Goal: Task Accomplishment & Management: Manage account settings

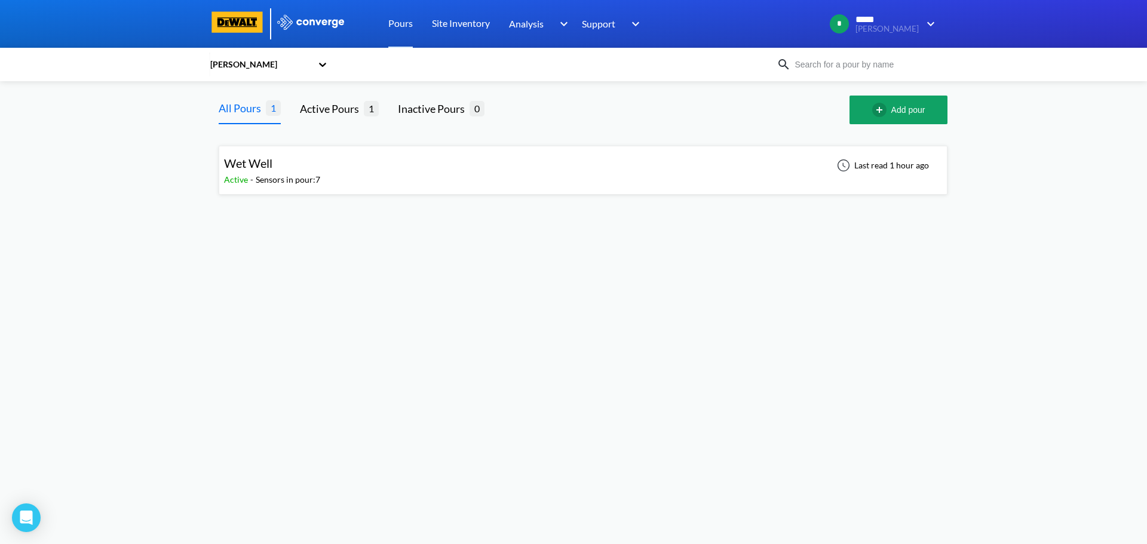
click at [271, 162] on span "Wet Well" at bounding box center [248, 163] width 48 height 14
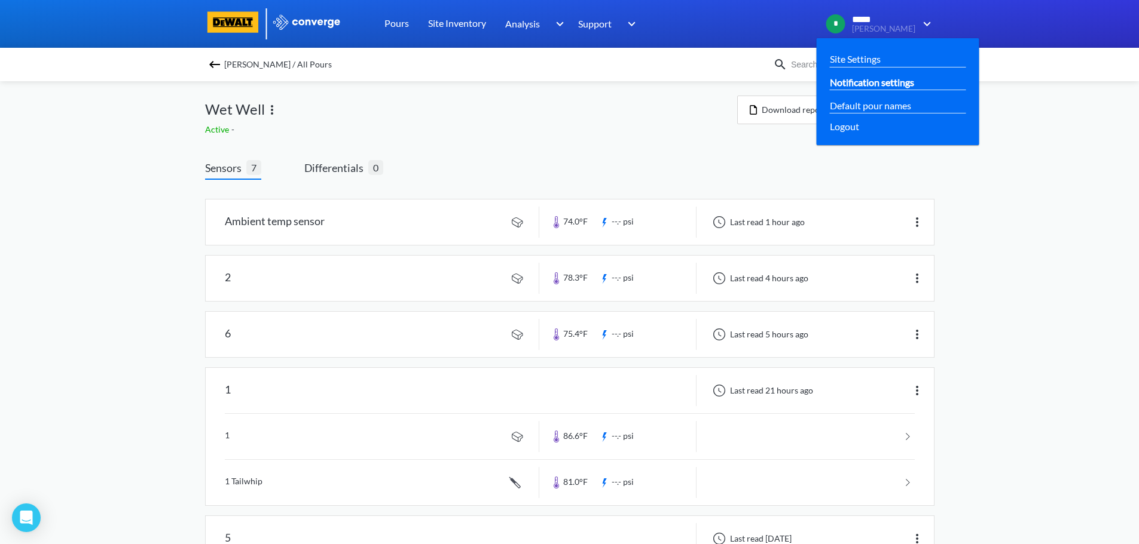
click at [904, 82] on link "Notification settings" at bounding box center [872, 82] width 84 height 15
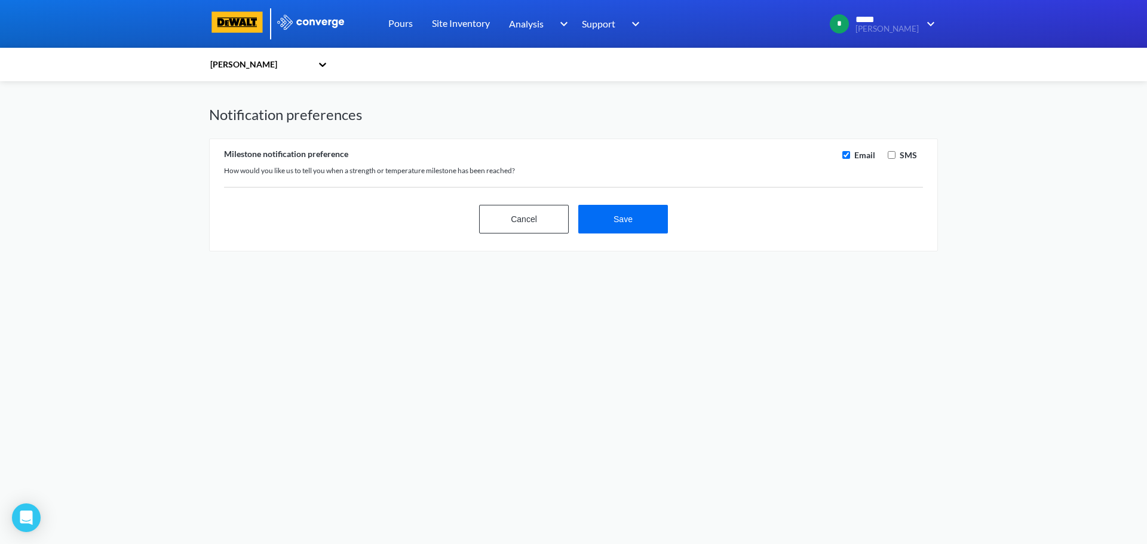
checkbox input "true"
click at [890, 154] on input "checkbox" at bounding box center [892, 155] width 8 height 8
checkbox input "true"
click at [636, 220] on button "Save" at bounding box center [624, 219] width 90 height 29
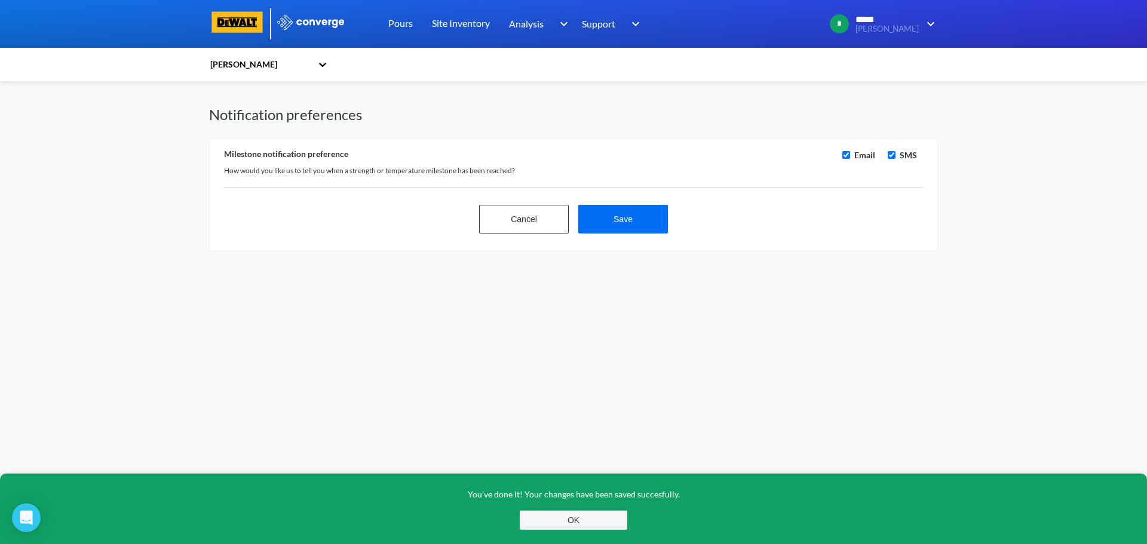
click at [577, 519] on button "OK" at bounding box center [574, 520] width 108 height 19
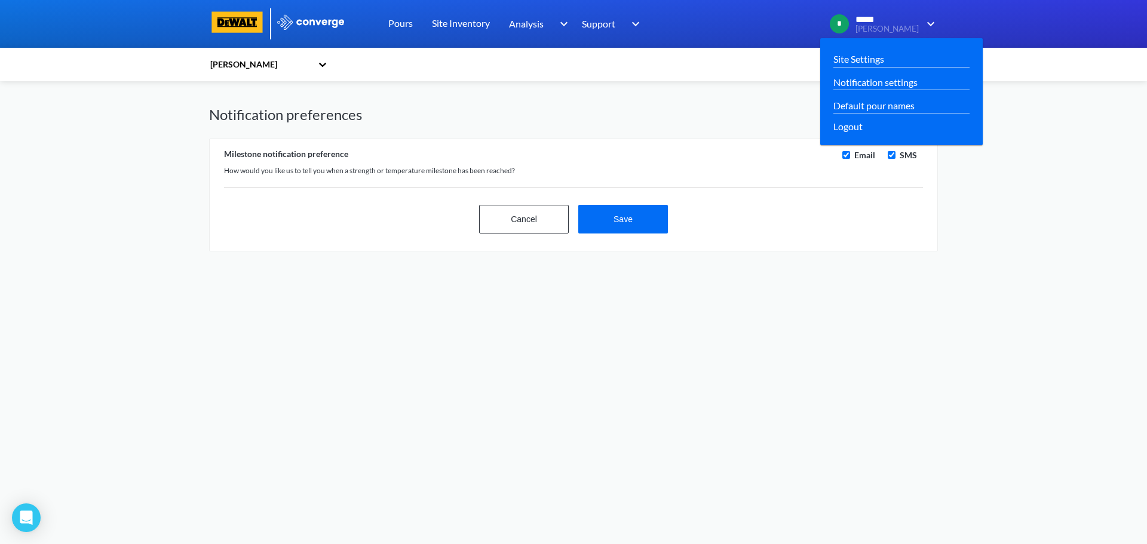
click at [898, 25] on span "[PERSON_NAME]" at bounding box center [887, 29] width 63 height 9
click at [885, 60] on link "Site Settings" at bounding box center [859, 58] width 51 height 15
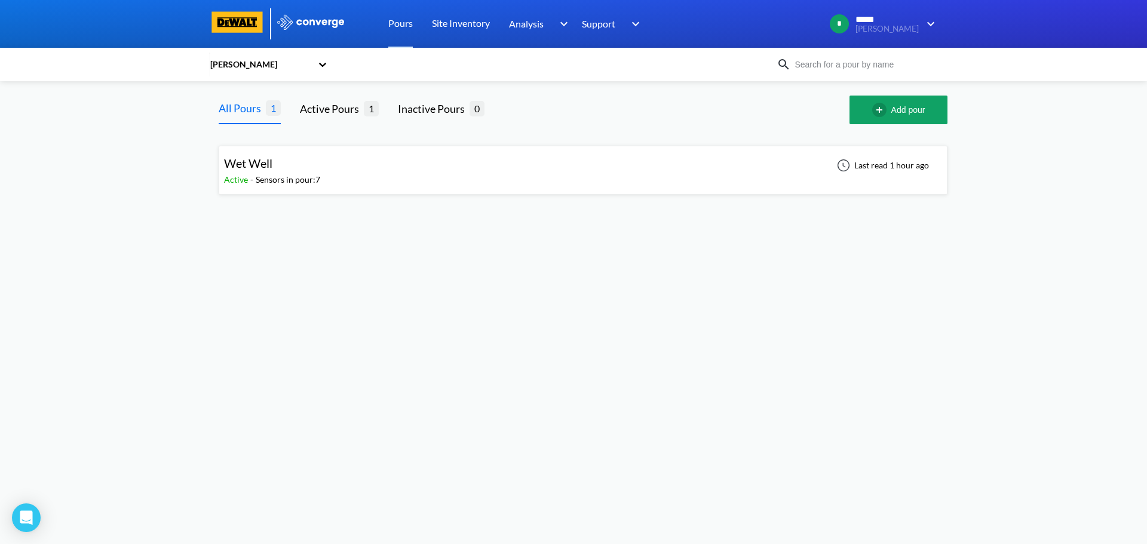
click at [271, 172] on div "Wet Well" at bounding box center [248, 163] width 48 height 19
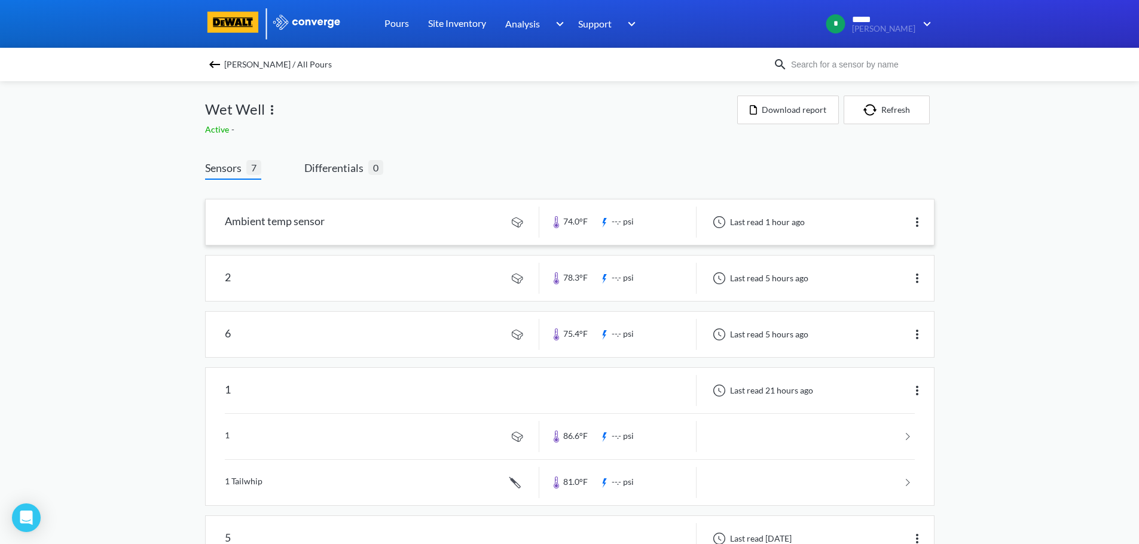
click at [916, 224] on img at bounding box center [917, 222] width 14 height 14
click at [871, 222] on div "Edit" at bounding box center [885, 222] width 76 height 23
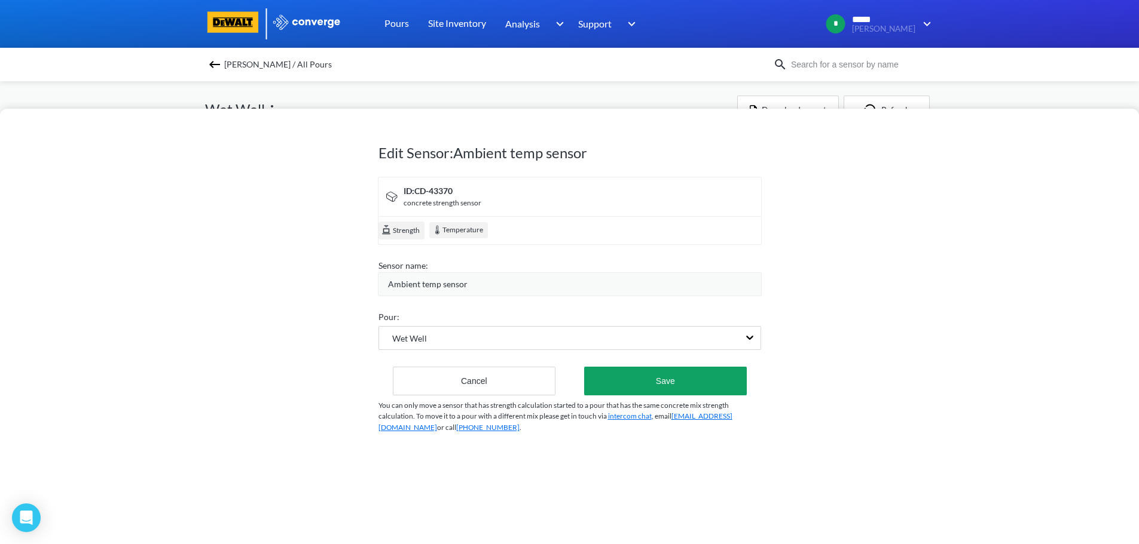
click at [408, 231] on span "Strength" at bounding box center [405, 231] width 28 height 12
click at [666, 385] on button "Save" at bounding box center [665, 381] width 162 height 29
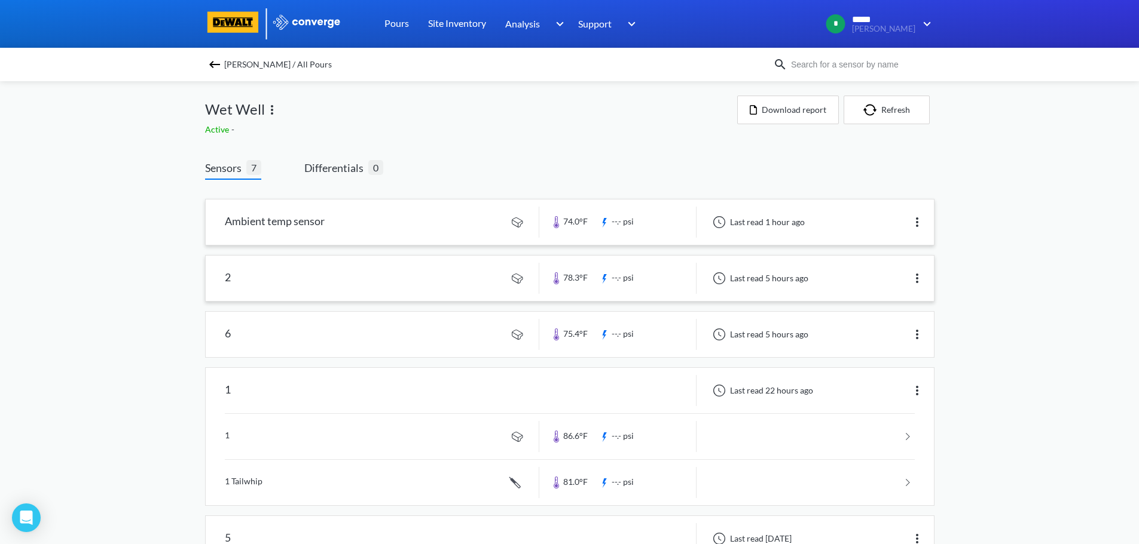
click at [916, 280] on img at bounding box center [917, 278] width 14 height 14
click at [877, 281] on div "Edit" at bounding box center [885, 278] width 76 height 23
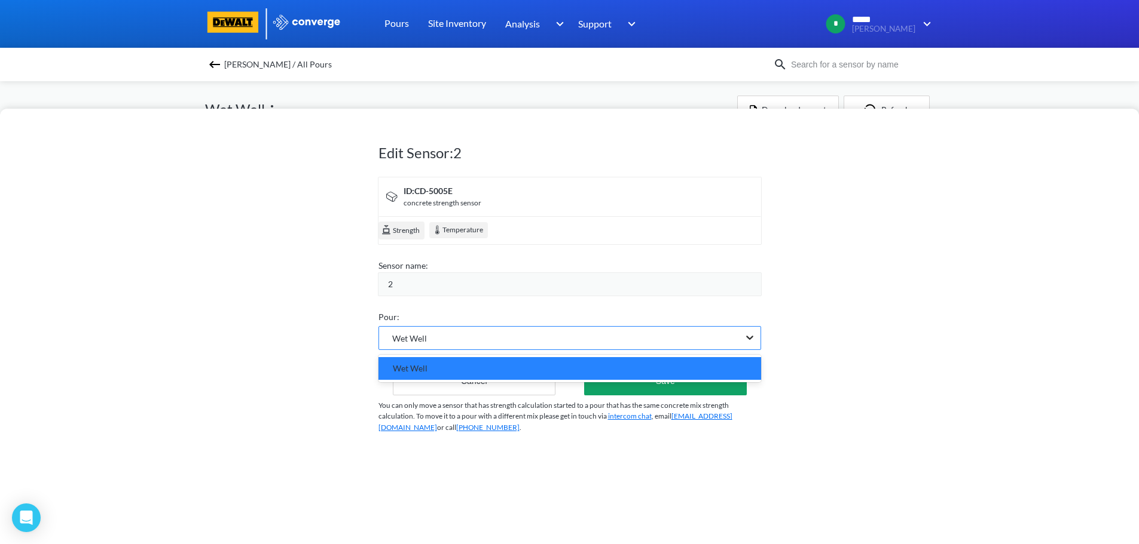
click at [752, 342] on icon at bounding box center [749, 338] width 12 height 12
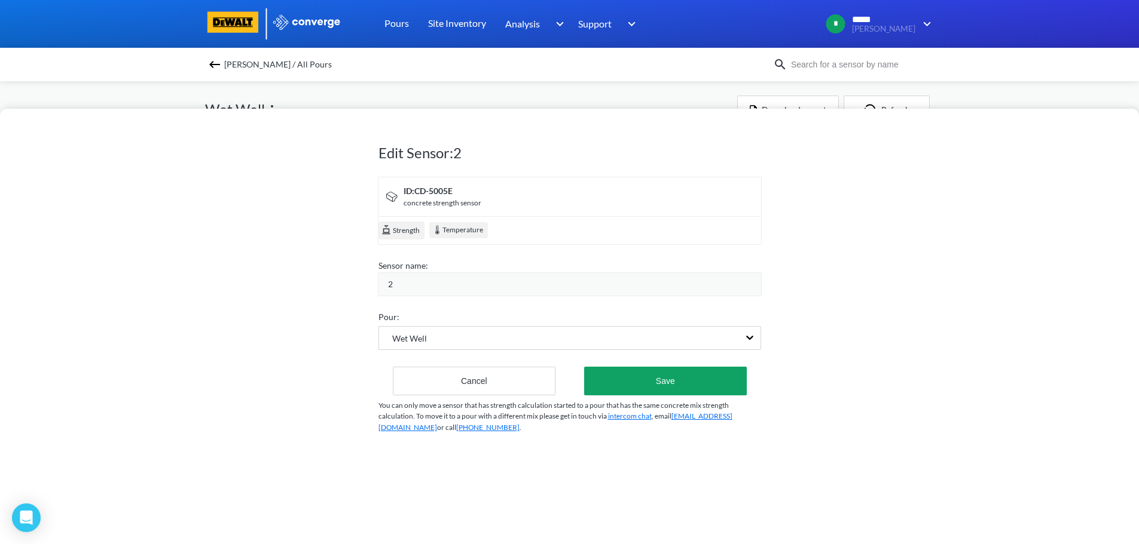
click at [806, 354] on div "Edit Sensor: 2 ID: CD-5005E concrete strength sensor Strength Temperature Senso…" at bounding box center [569, 327] width 1139 height 436
click at [647, 374] on button "Save" at bounding box center [665, 381] width 162 height 29
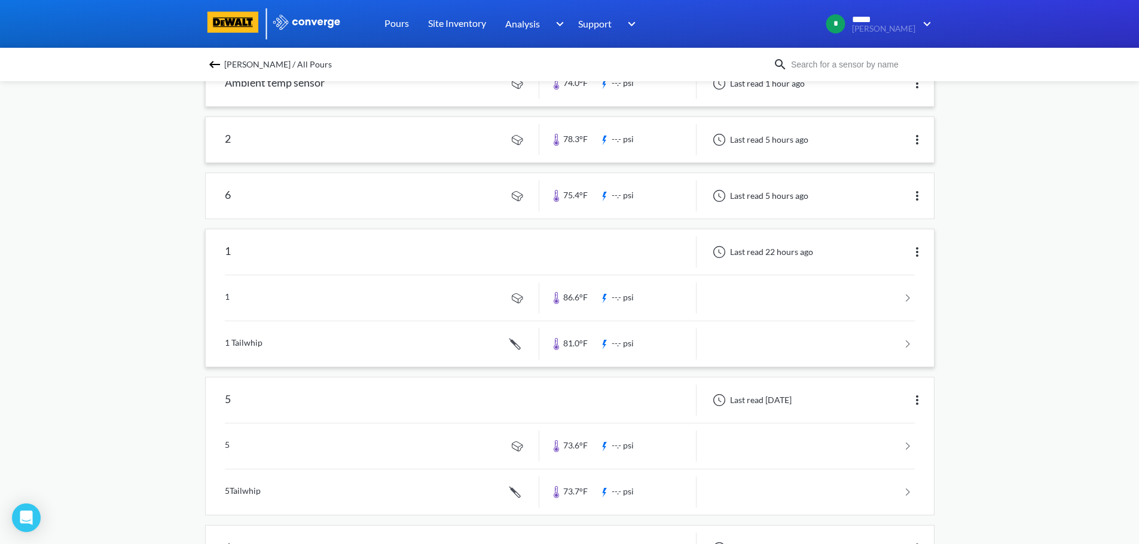
scroll to position [179, 0]
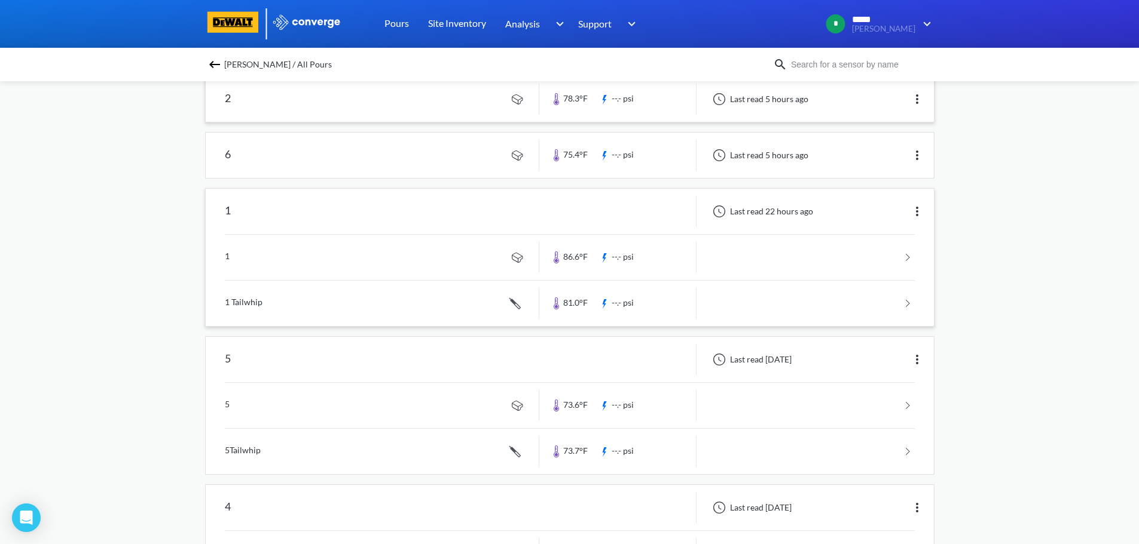
click at [914, 213] on img at bounding box center [917, 211] width 14 height 14
click at [863, 212] on div "Edit" at bounding box center [885, 211] width 76 height 23
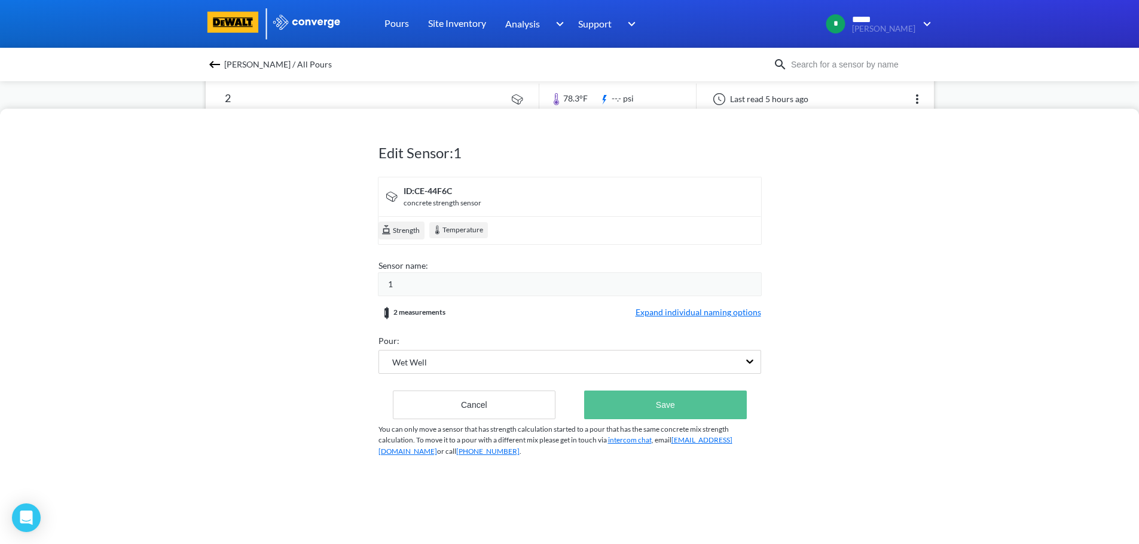
click at [681, 408] on button "Save" at bounding box center [665, 405] width 162 height 29
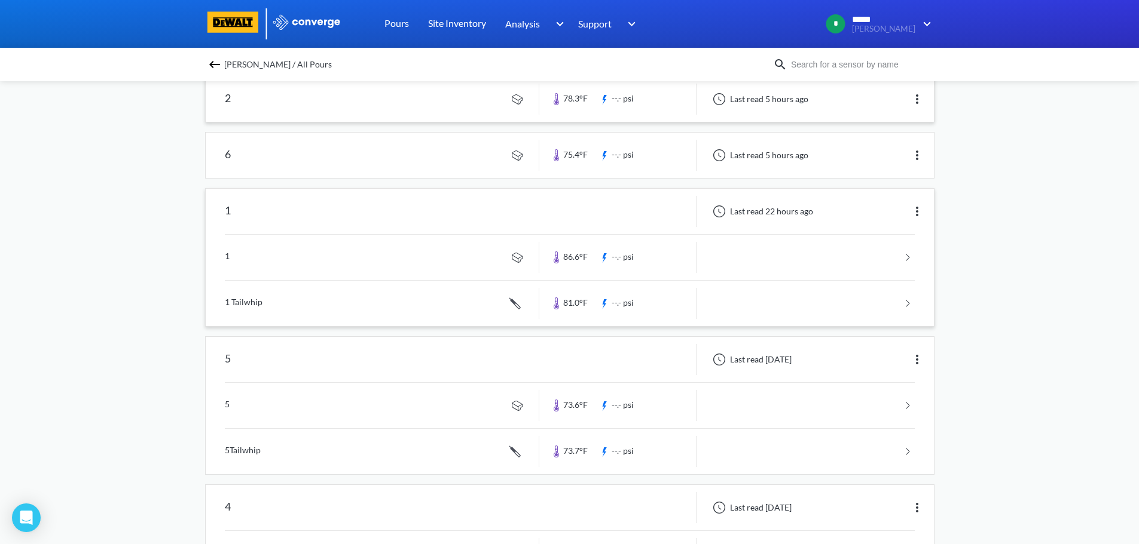
click at [918, 213] on img at bounding box center [917, 211] width 14 height 14
drag, startPoint x: 876, startPoint y: 211, endPoint x: 869, endPoint y: 215, distance: 7.5
click at [876, 211] on div "Edit" at bounding box center [885, 211] width 76 height 23
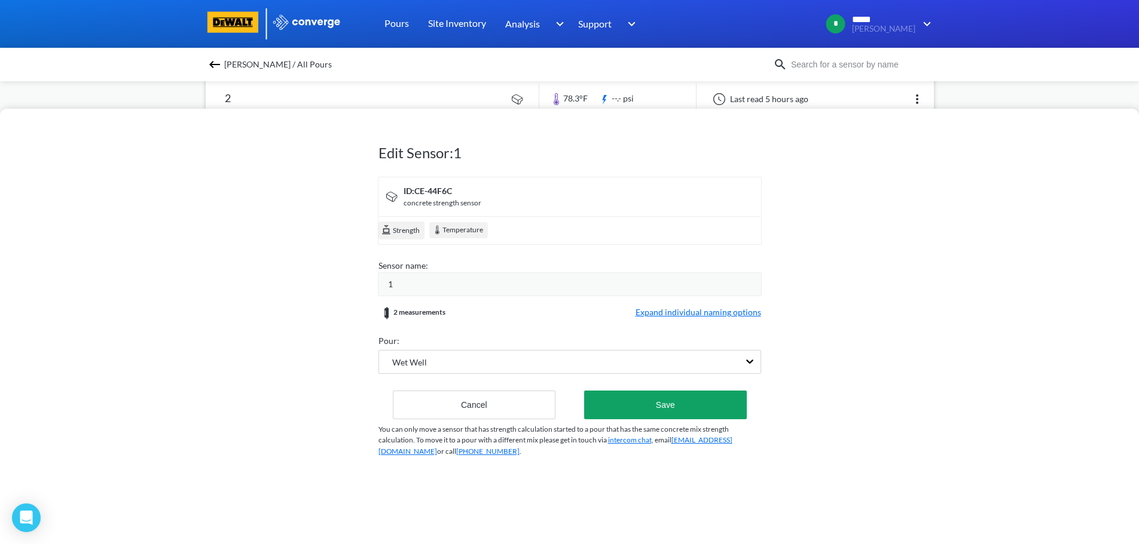
click at [886, 316] on div "Edit Sensor: 1 ID: CE-44F6C concrete strength sensor Strength Temperature Senso…" at bounding box center [569, 327] width 1139 height 436
click at [665, 393] on button "Save" at bounding box center [665, 405] width 162 height 29
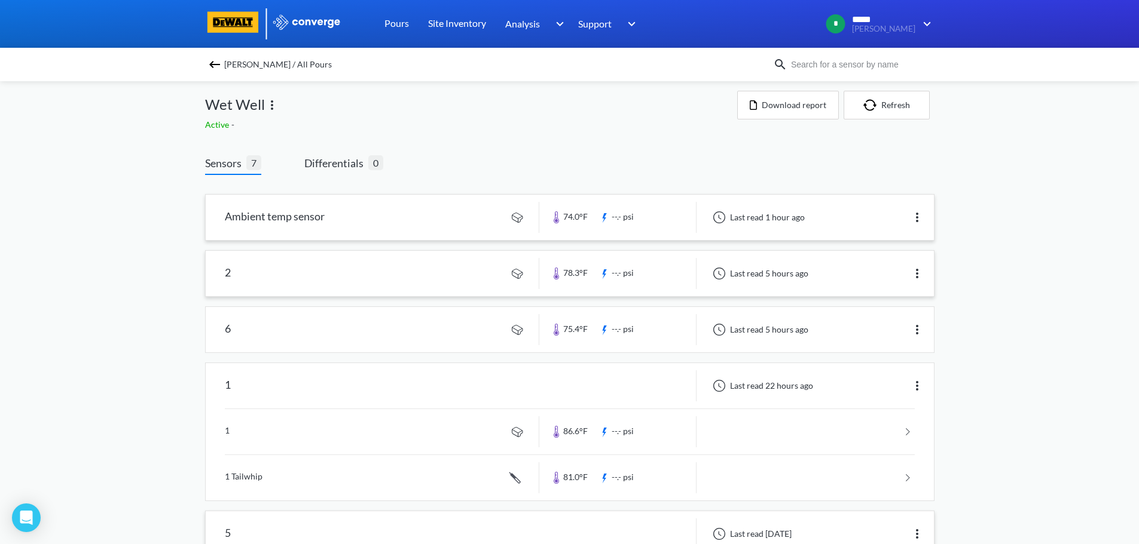
scroll to position [0, 0]
